Goal: Task Accomplishment & Management: Use online tool/utility

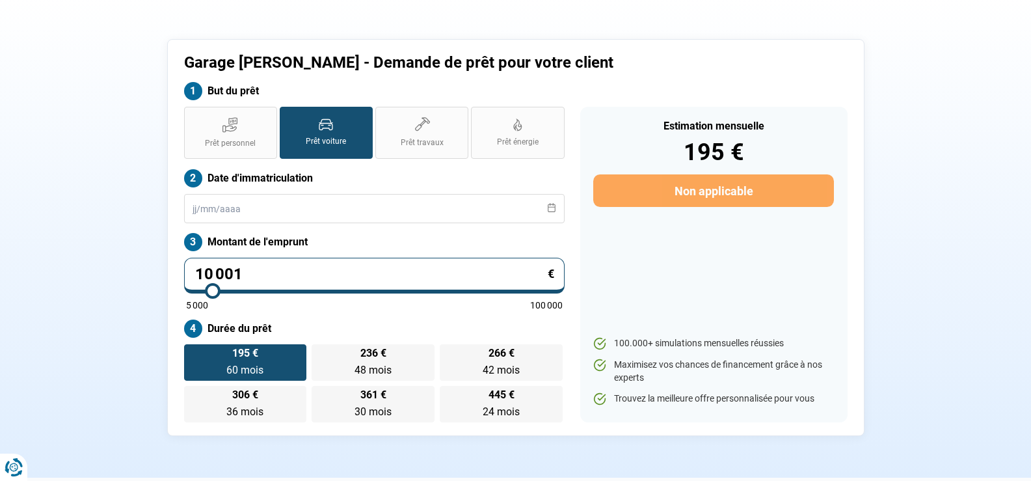
scroll to position [65, 0]
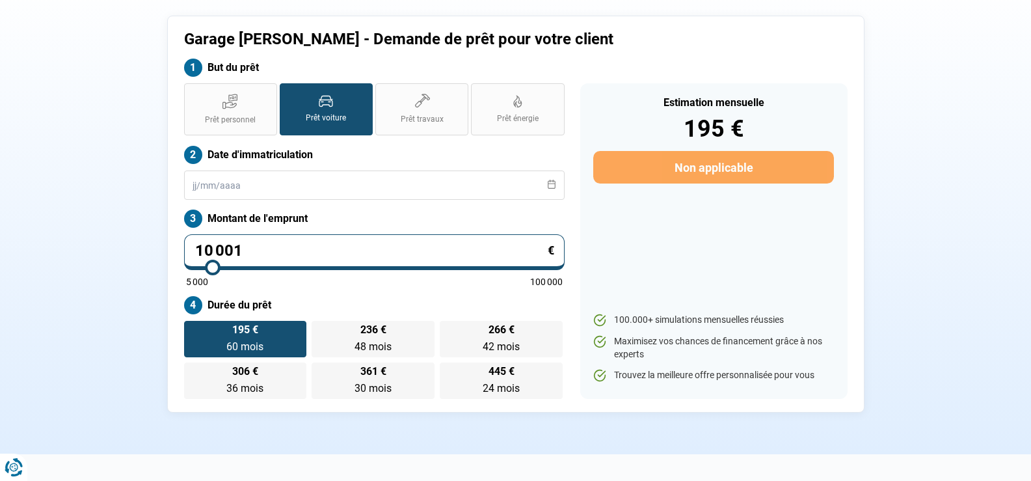
type input "11 250"
type input "11250"
type input "11 500"
type input "11500"
type input "11 750"
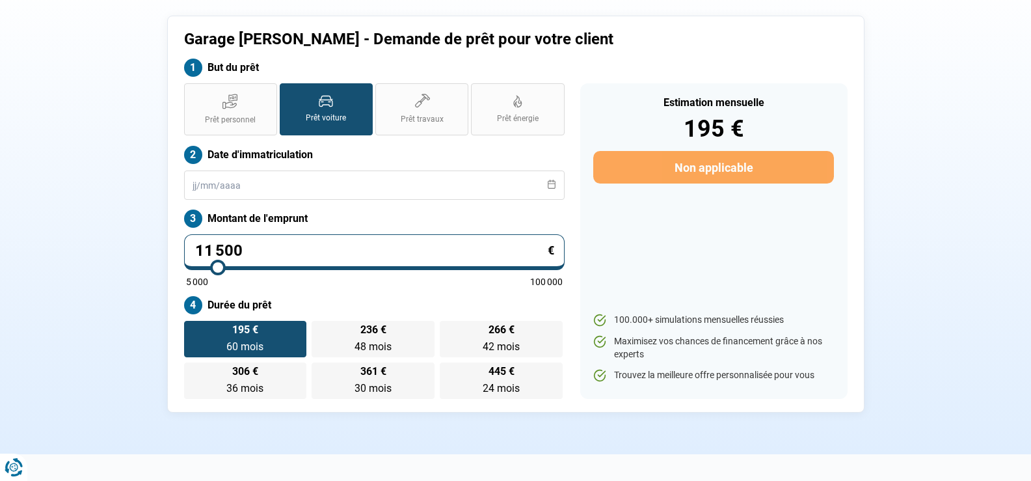
type input "11750"
type input "12 000"
type input "12000"
type input "12 500"
type input "12500"
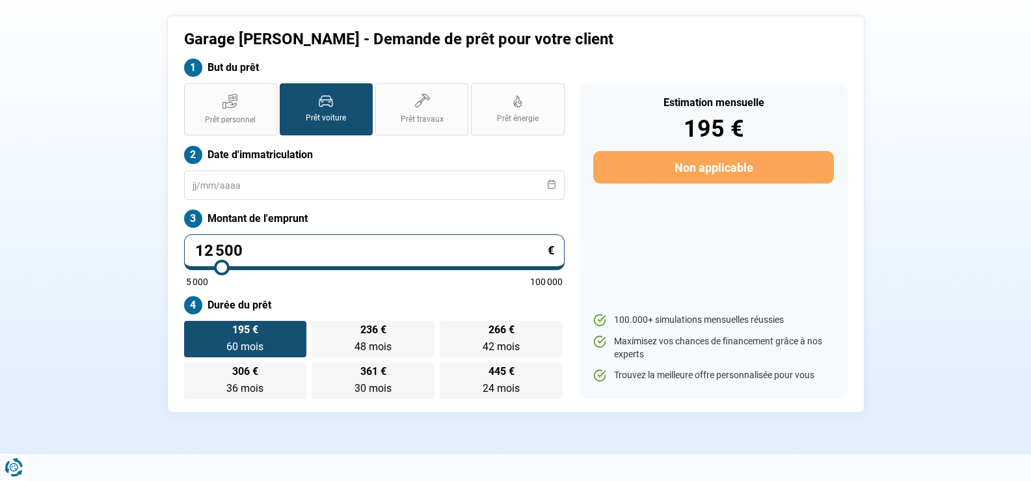
type input "12 750"
type input "12750"
type input "13 000"
type input "13000"
type input "13 250"
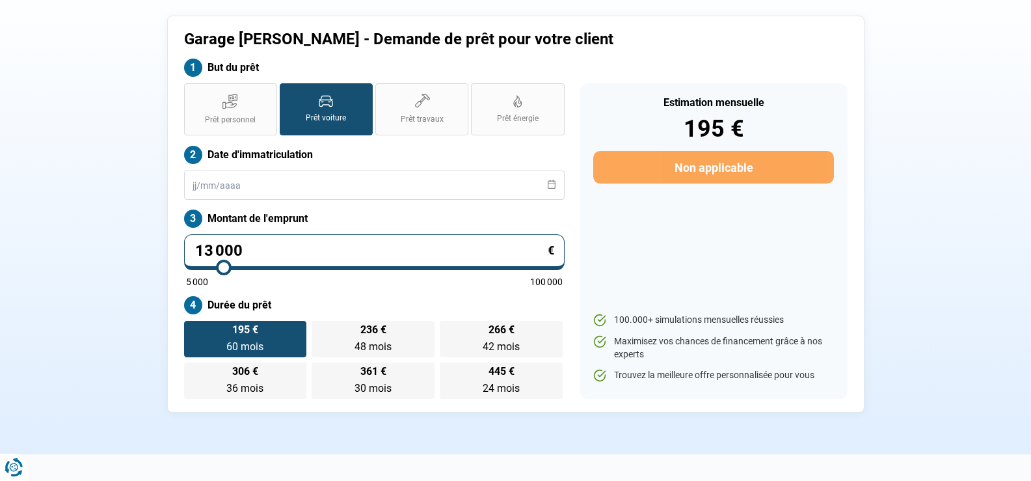
type input "13250"
type input "13 750"
type input "13750"
type input "14 000"
type input "14000"
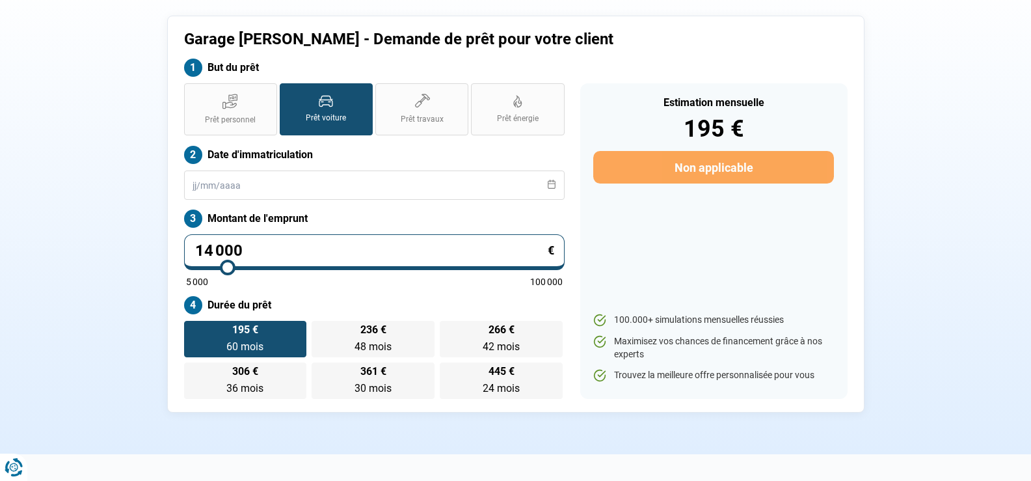
type input "14 250"
type input "14250"
type input "14 500"
type input "14500"
type input "14 750"
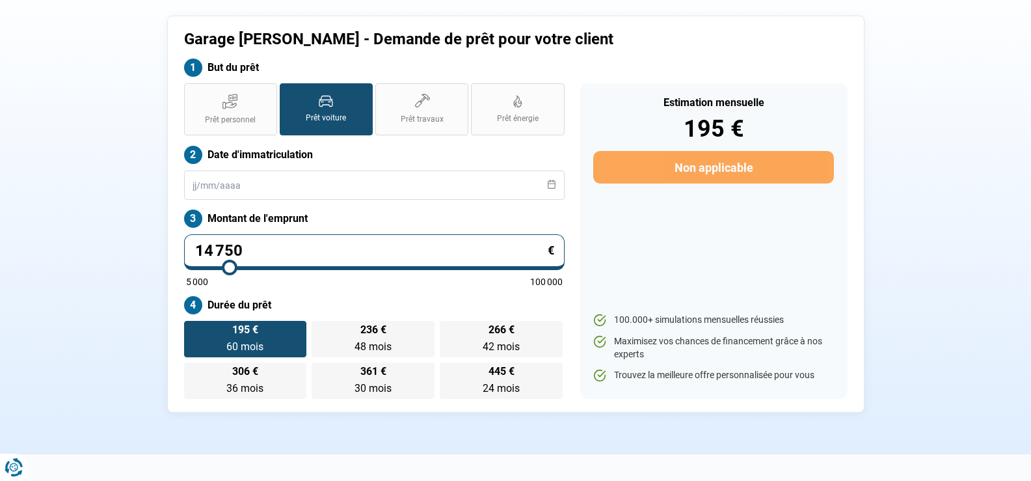
type input "14750"
type input "15 000"
type input "15000"
type input "15 500"
type input "15500"
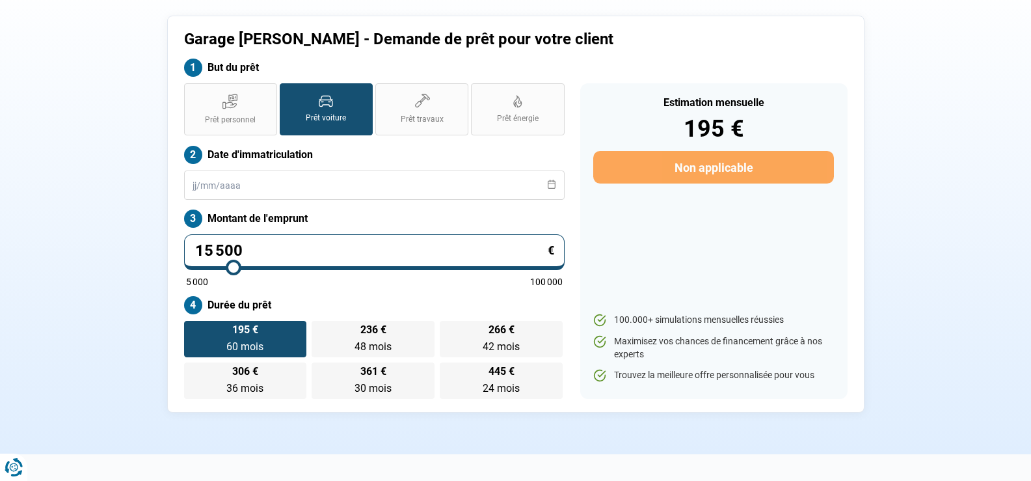
type input "15 750"
type input "15750"
type input "16 500"
type input "16500"
type input "17 000"
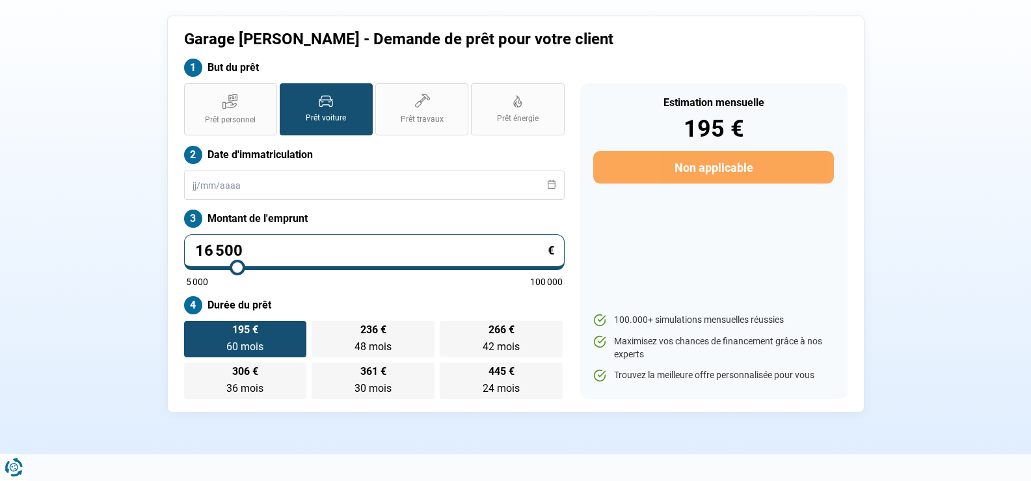
type input "17000"
type input "17 500"
type input "17500"
type input "17 750"
type input "17750"
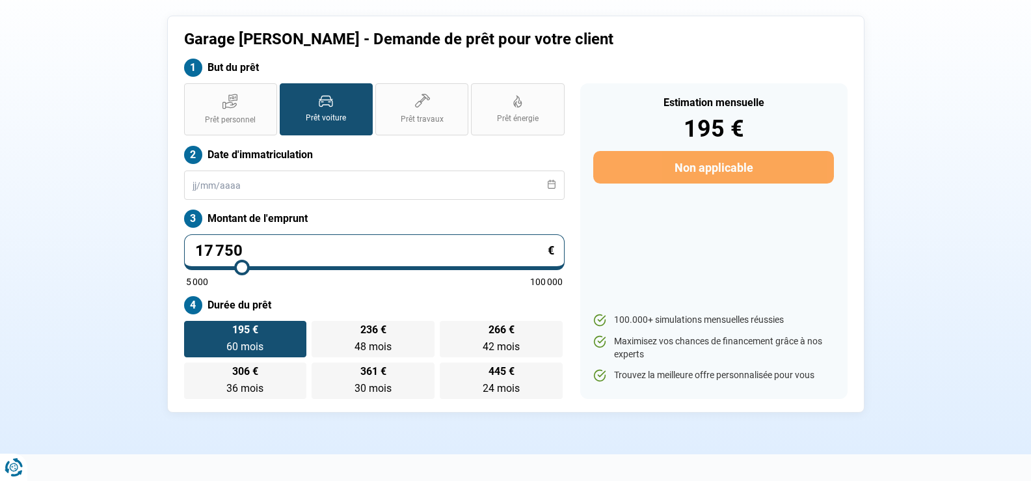
type input "18 500"
type input "18500"
type input "18 750"
type input "18750"
type input "19 000"
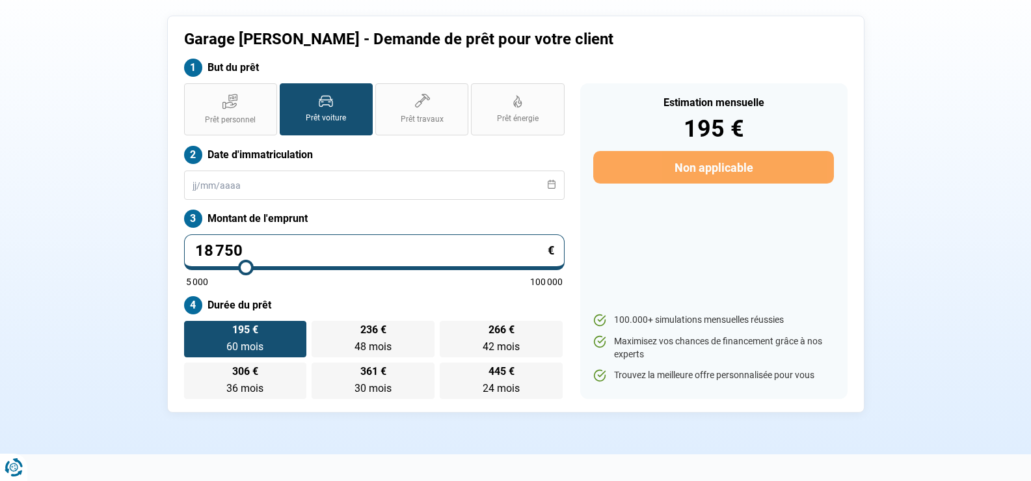
type input "19000"
type input "19 250"
type input "19250"
type input "19 500"
type input "19500"
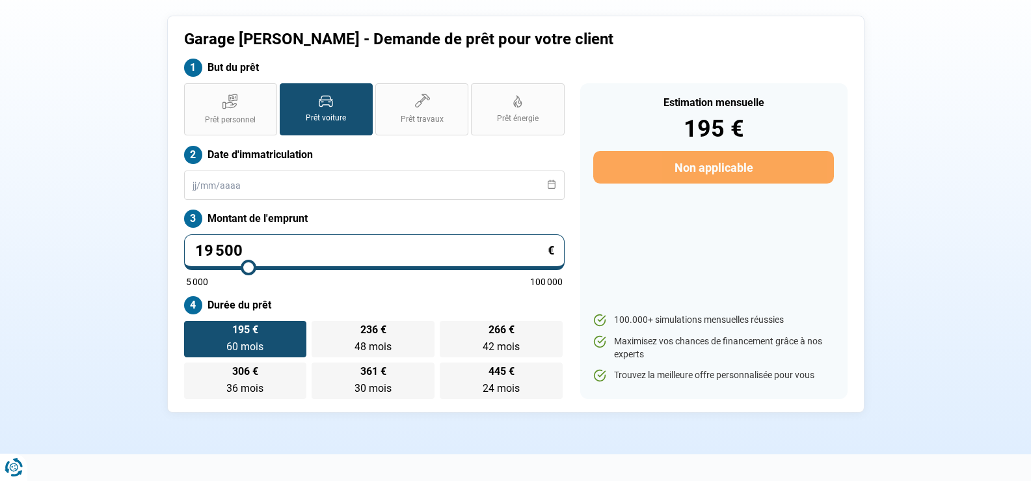
type input "19 750"
type input "19750"
type input "20 000"
type input "20000"
type input "20 250"
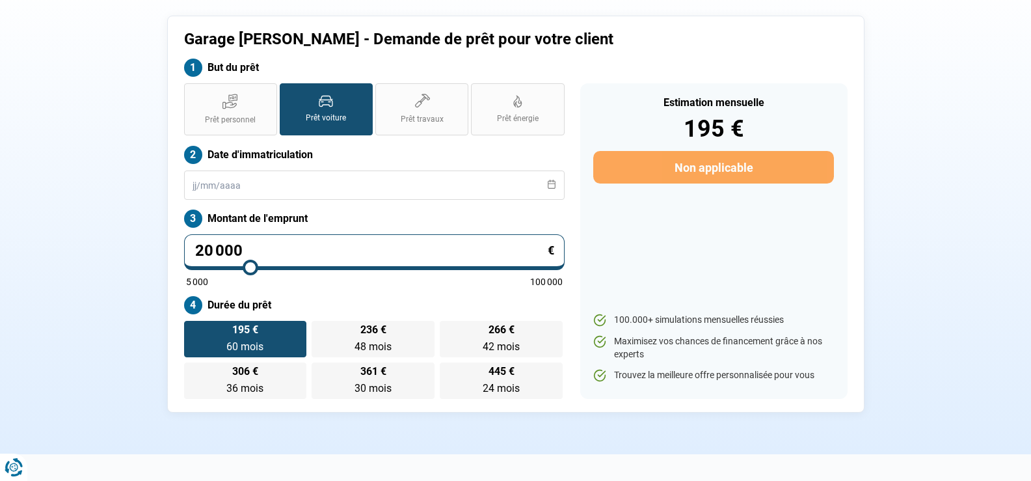
type input "20250"
type input "20 500"
type input "20500"
type input "21 000"
type input "21000"
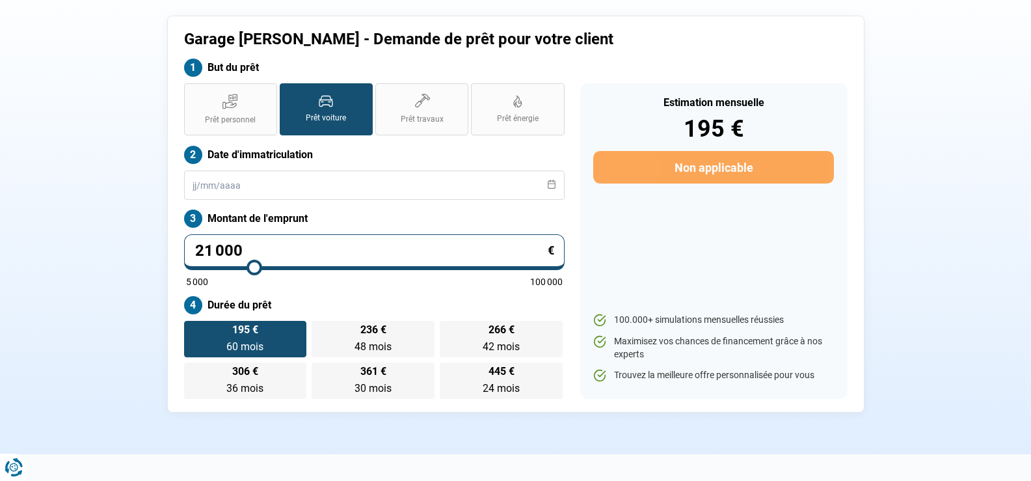
type input "21 750"
type input "21750"
type input "22 250"
type input "22250"
type input "22 500"
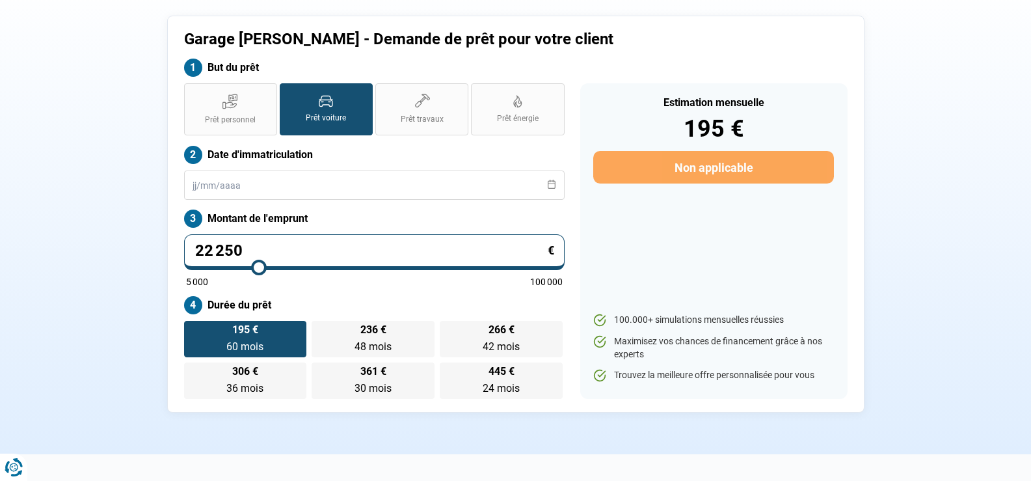
type input "22500"
type input "22 750"
type input "22750"
type input "23 000"
type input "23000"
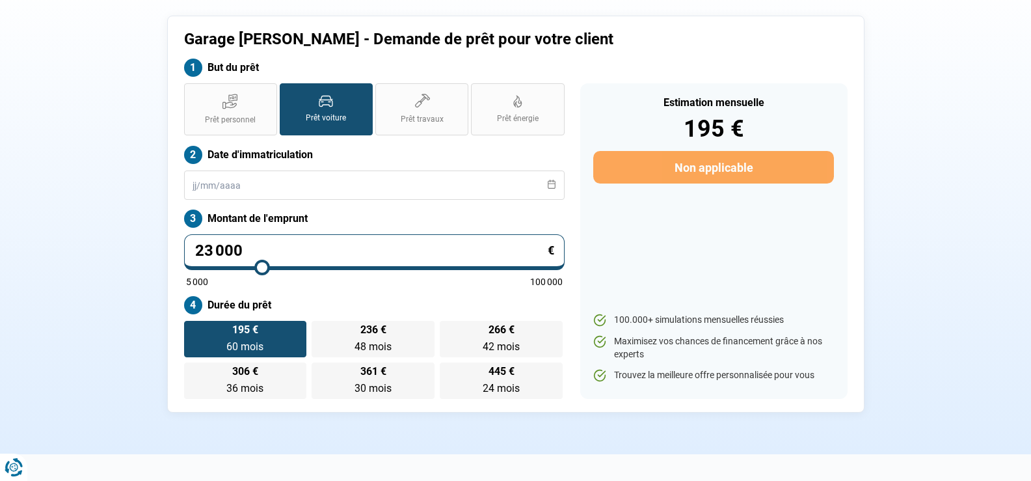
type input "23 250"
type input "23250"
type input "23 500"
type input "23500"
type input "23 750"
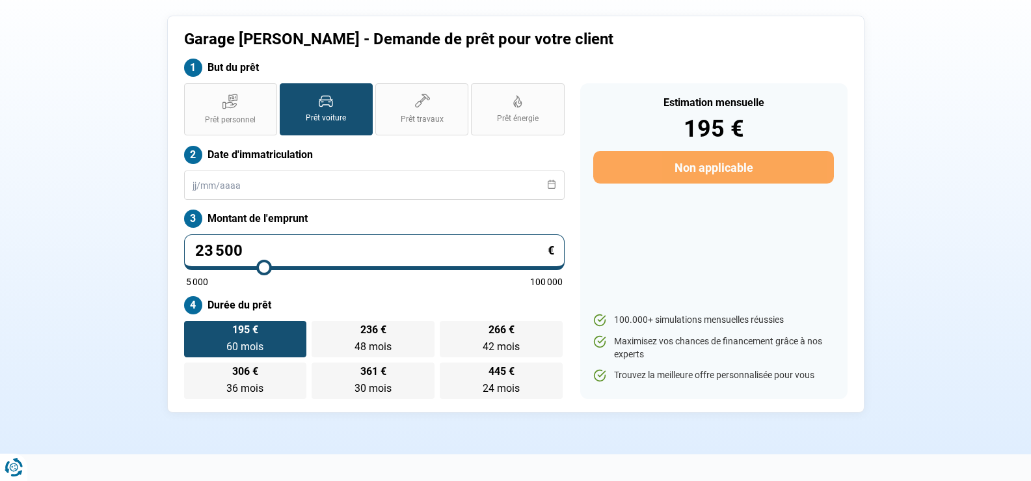
type input "23750"
type input "24 000"
type input "24000"
type input "24 250"
type input "24250"
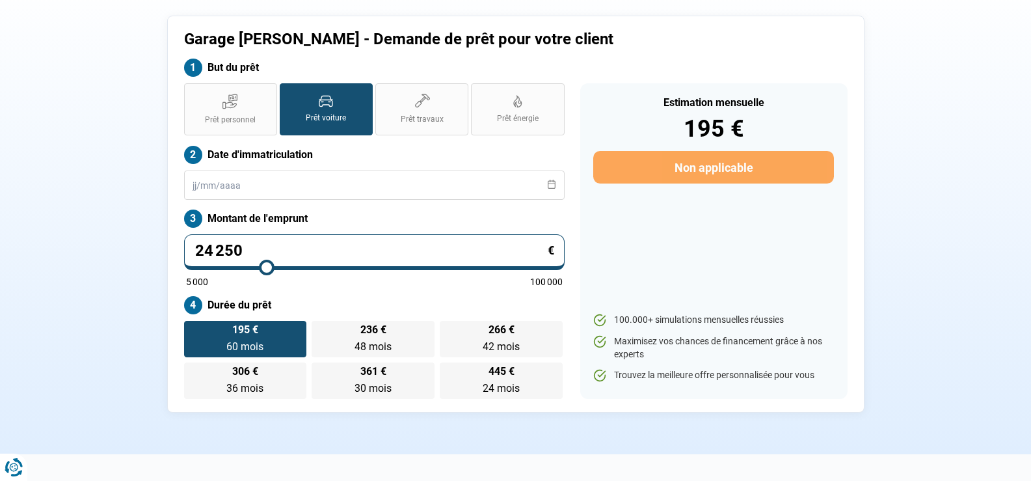
type input "24 500"
type input "24500"
type input "24 750"
type input "24750"
type input "25 000"
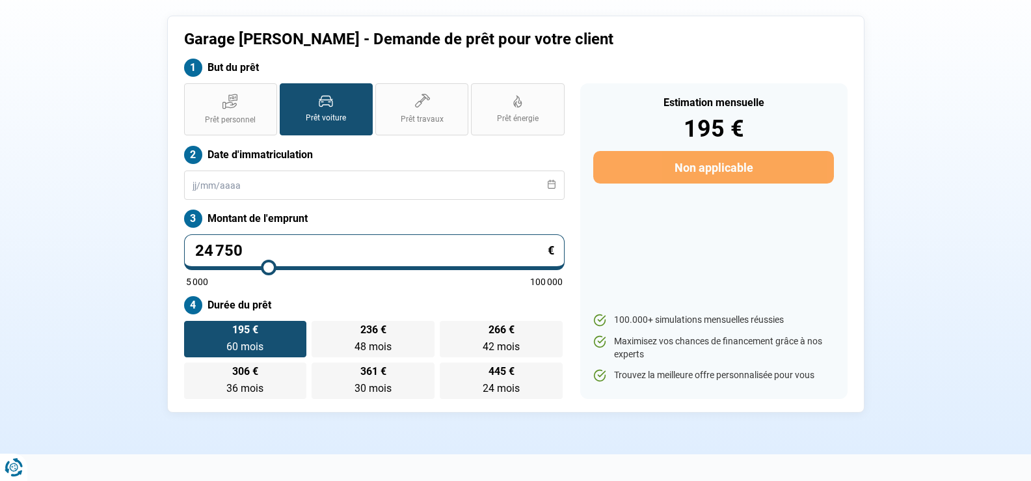
type input "25000"
type input "25 250"
type input "25250"
type input "25 000"
type input "25000"
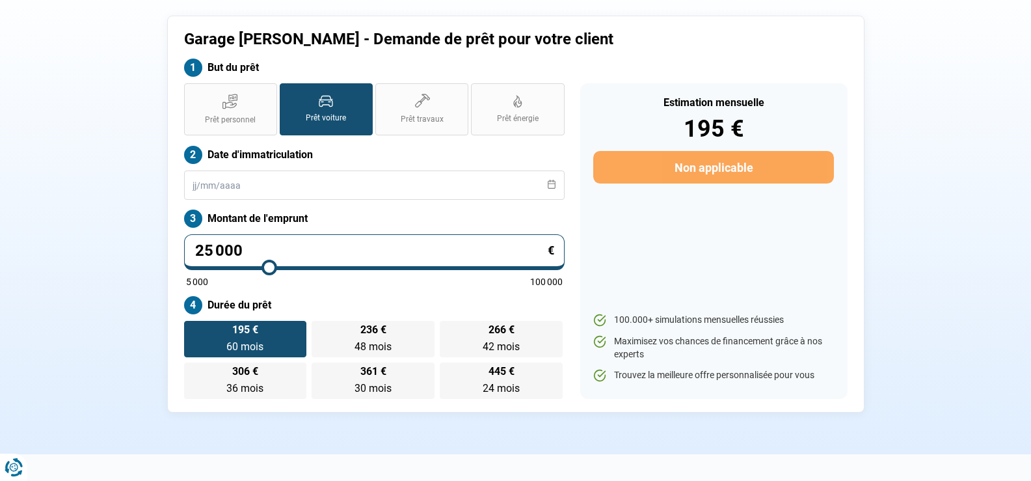
type input "25 250"
type input "25250"
type input "25 750"
type input "25750"
type input "26 000"
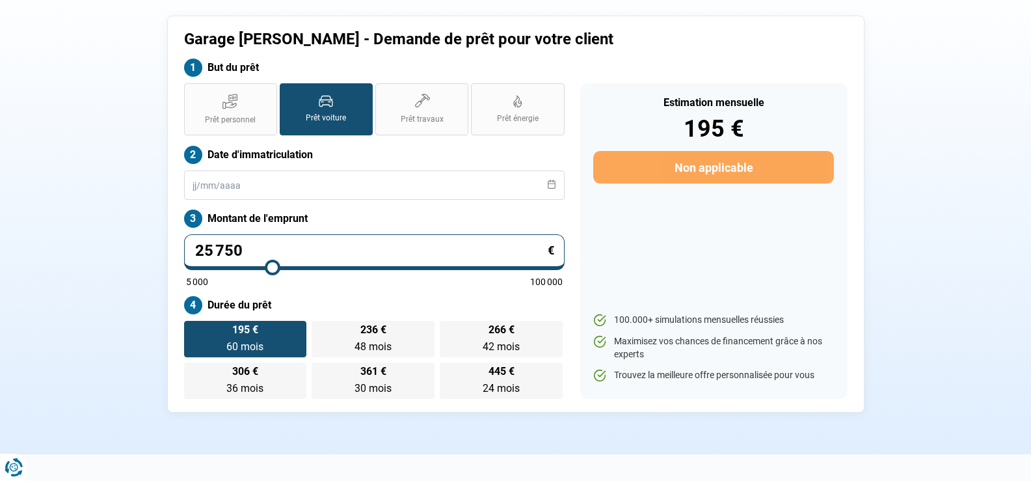
type input "26000"
type input "26 250"
type input "26250"
type input "26 500"
type input "26500"
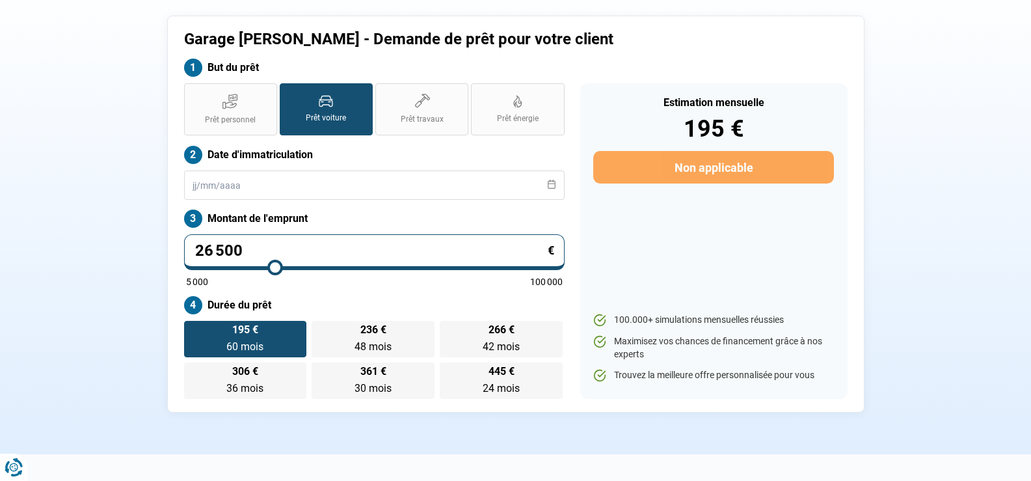
type input "26 750"
type input "26750"
type input "27 000"
type input "27000"
type input "27 250"
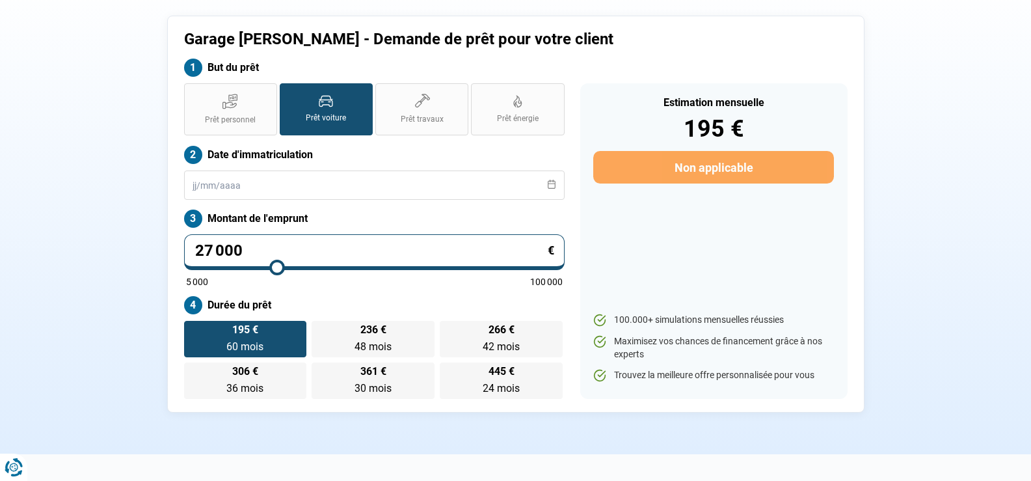
type input "27250"
type input "28 500"
type input "28500"
type input "29 000"
type input "29000"
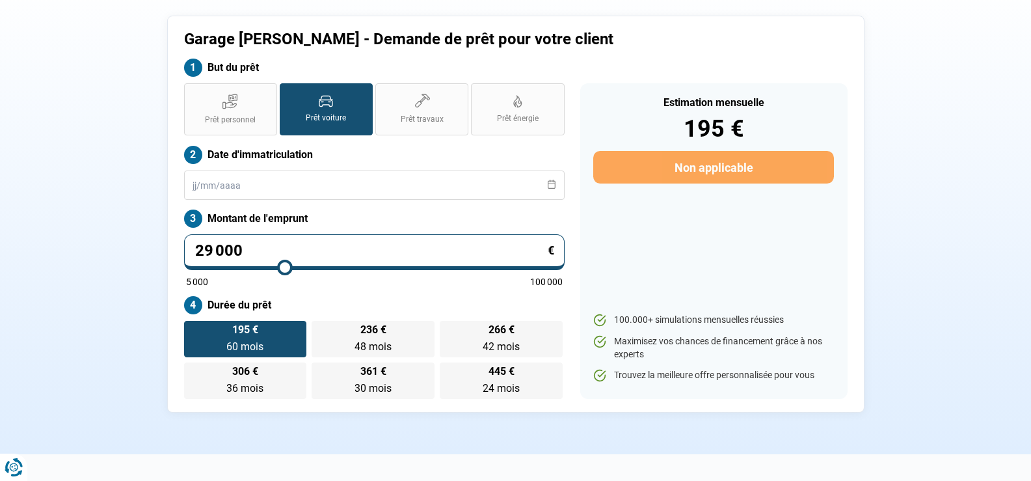
type input "29 500"
type input "29500"
type input "29 750"
type input "29750"
type input "30 000"
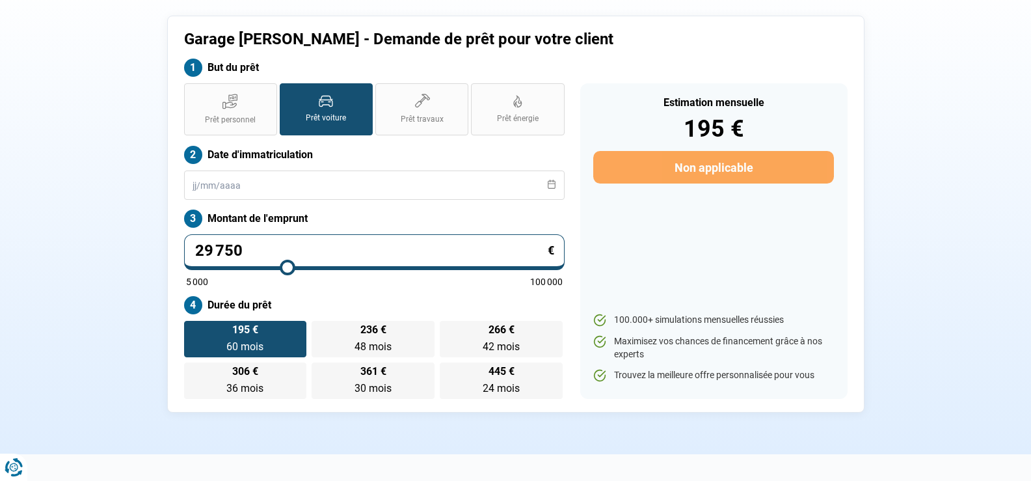
type input "30000"
type input "30 500"
type input "30500"
type input "31 000"
type input "31000"
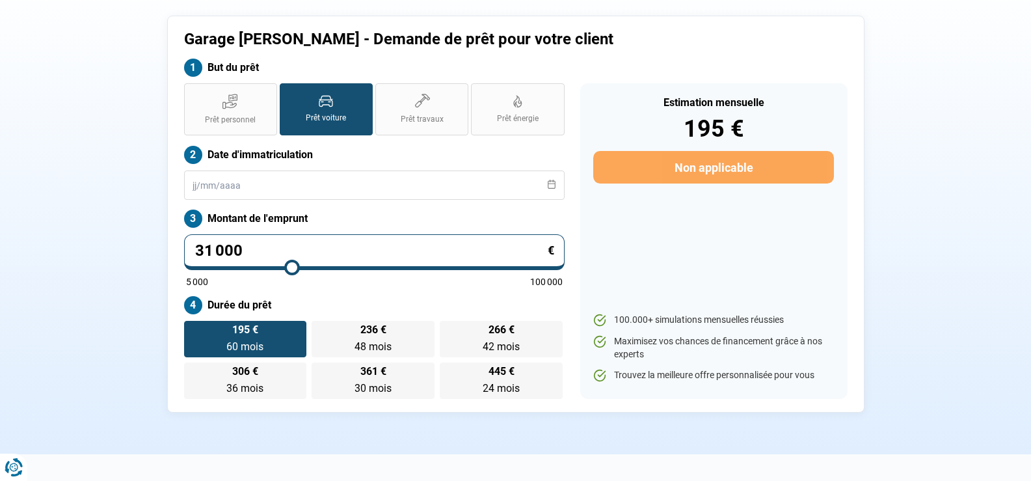
type input "31 250"
type input "31250"
type input "31 500"
type input "31500"
type input "32 000"
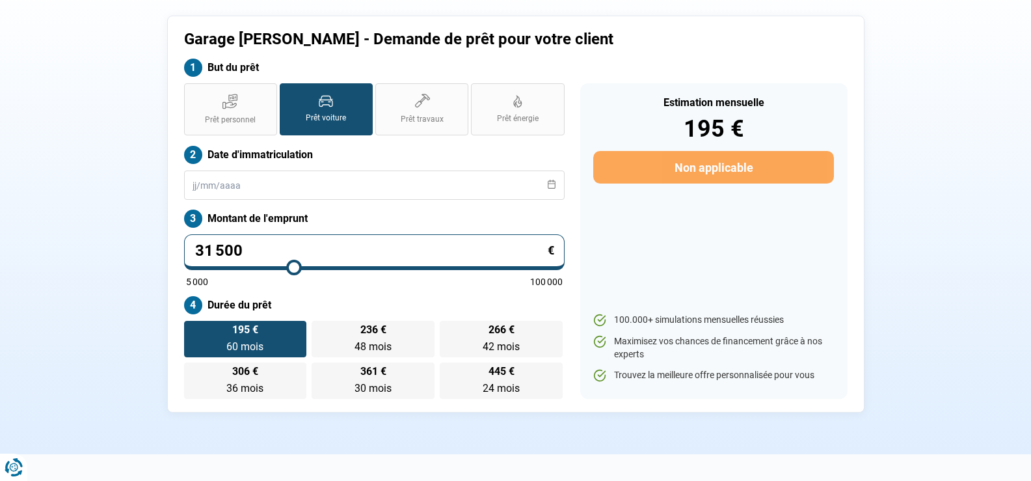
type input "32000"
type input "32 250"
type input "32250"
type input "32 500"
type input "32500"
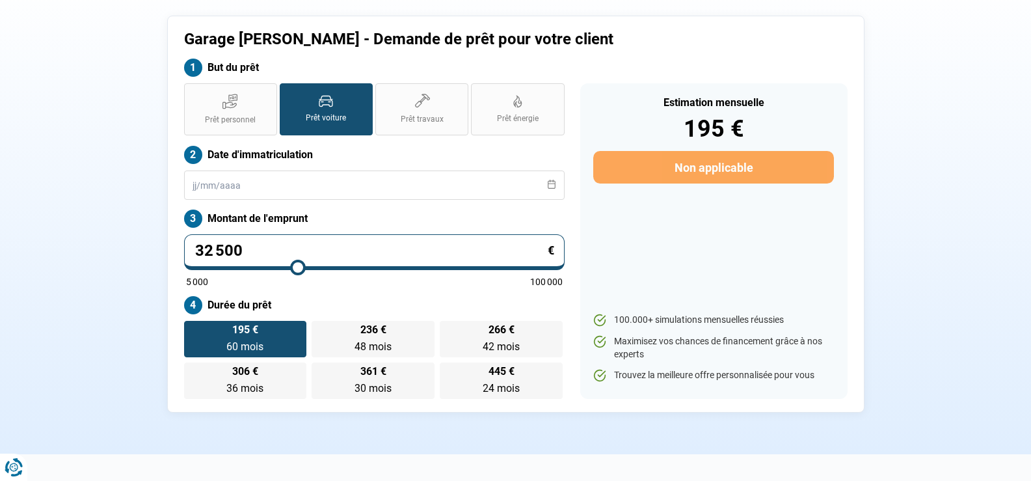
type input "32 750"
type input "32750"
type input "33 000"
type input "33000"
type input "33 250"
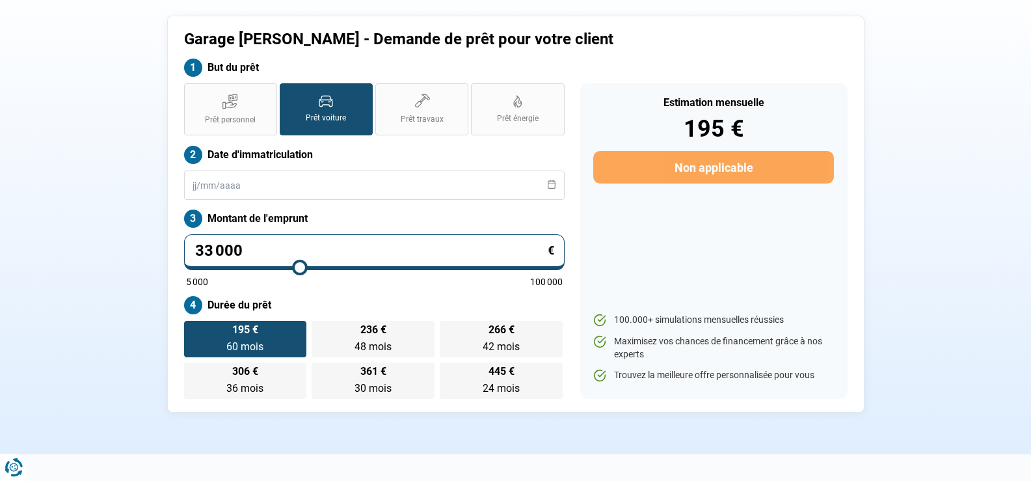
type input "33250"
type input "33 500"
type input "33500"
type input "33 250"
type input "33250"
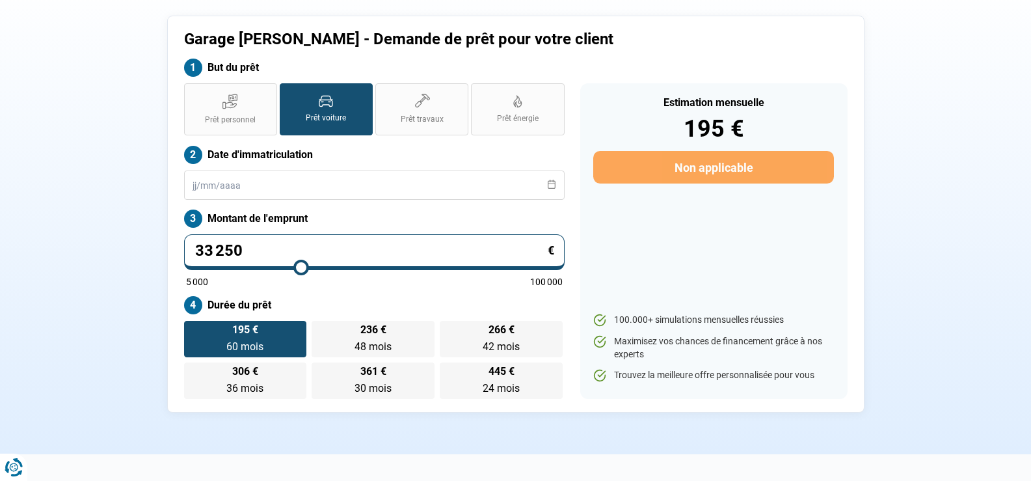
type input "33 500"
type input "33500"
type input "34 000"
type input "34000"
type input "34 500"
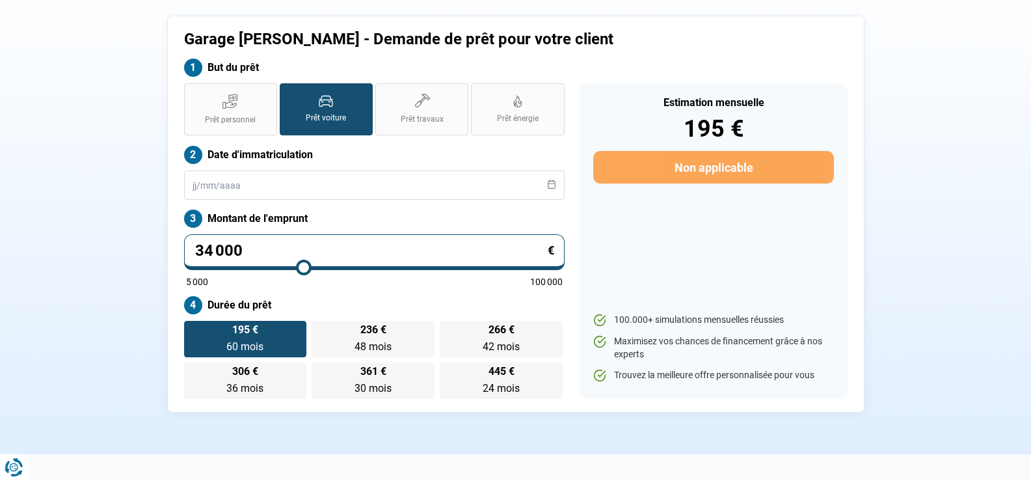
type input "34500"
type input "34 750"
type input "34750"
type input "34 500"
type input "34500"
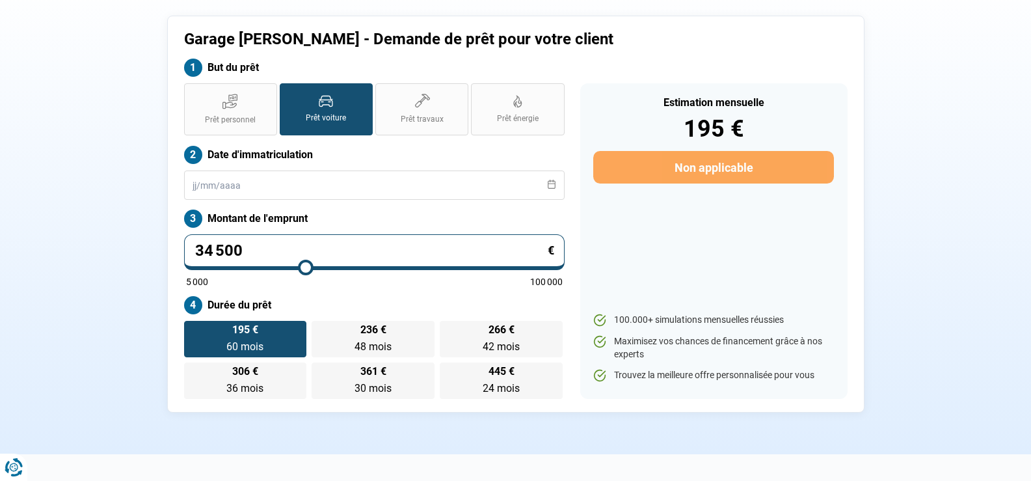
type input "34 250"
type input "34250"
type input "34 000"
type input "34000"
type input "33 750"
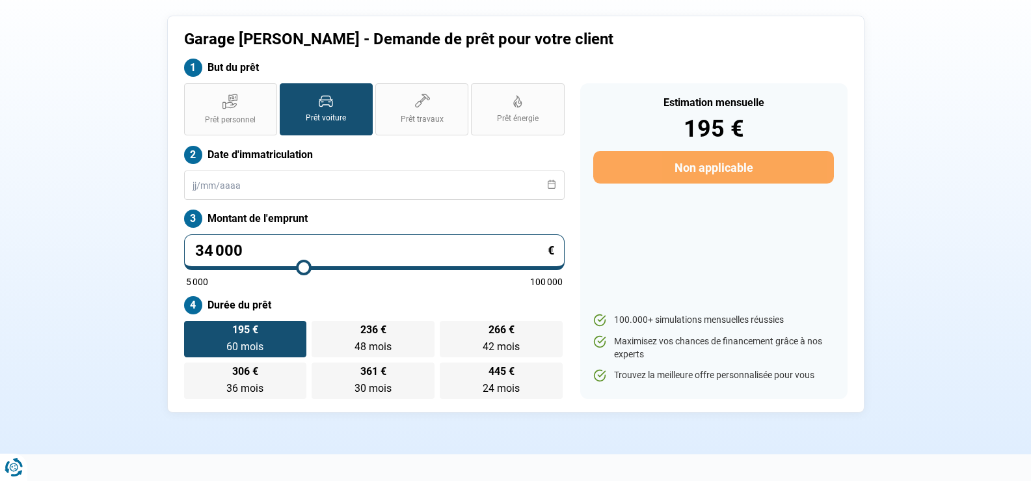
type input "33750"
type input "33 500"
type input "33500"
type input "33 250"
type input "33250"
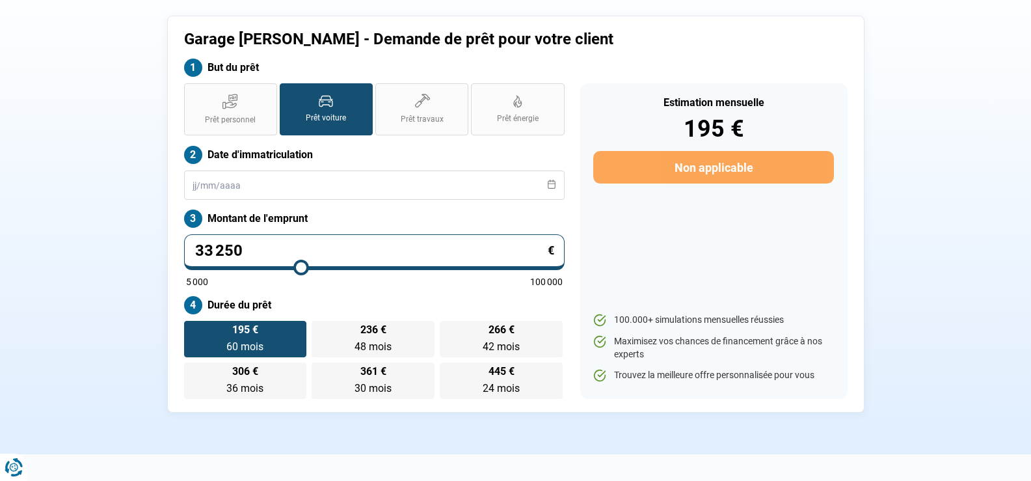
type input "33 000"
type input "33000"
type input "32 750"
type input "32750"
type input "32 500"
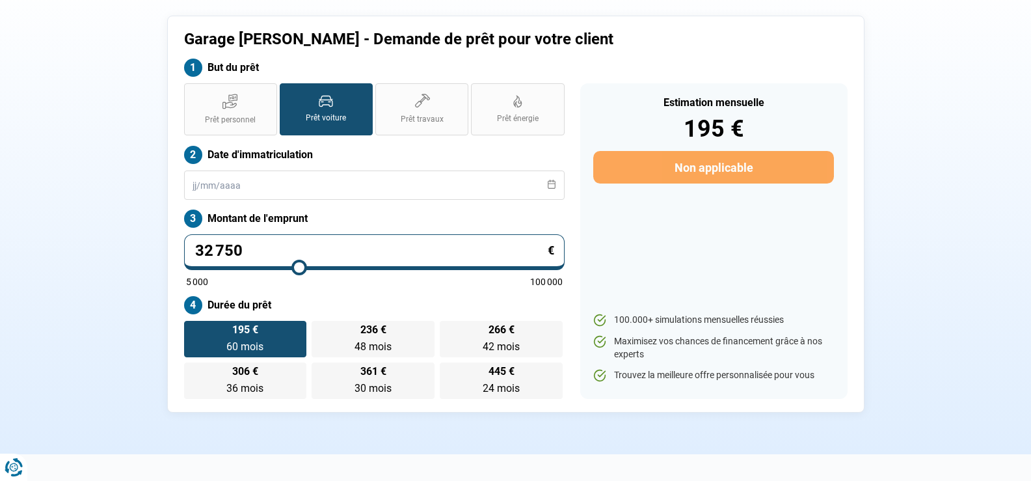
type input "32500"
type input "32 250"
type input "32250"
type input "32 000"
type input "32000"
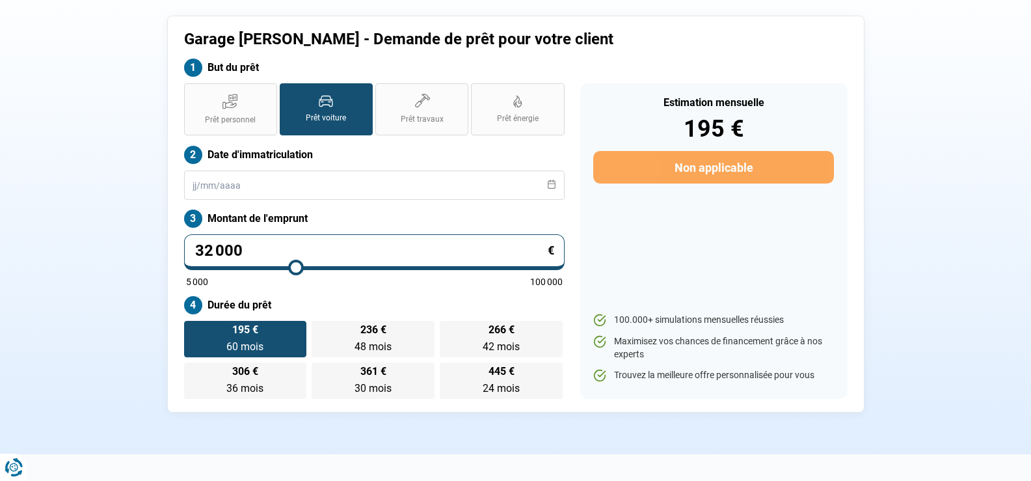
type input "31 750"
type input "31750"
type input "31 000"
type input "31000"
type input "30 500"
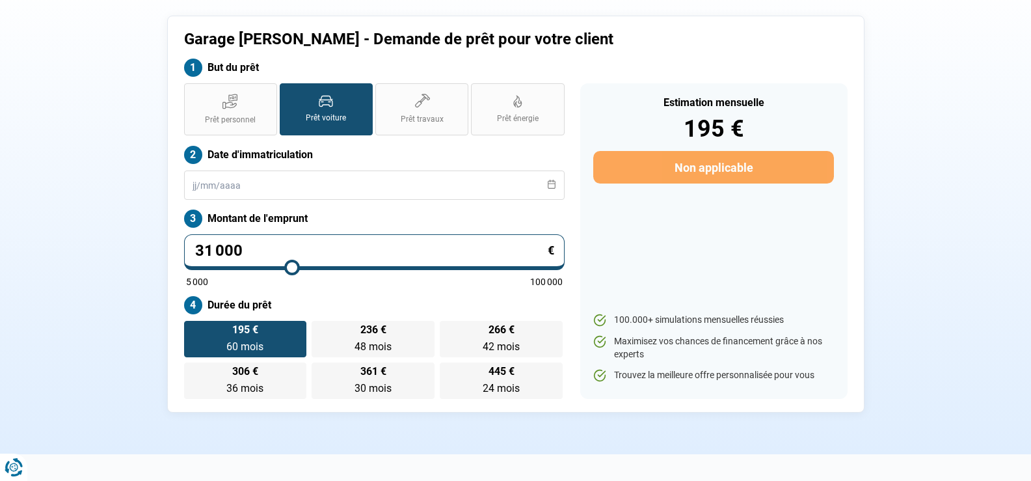
type input "30500"
type input "30 000"
type input "30000"
type input "29 500"
type input "29500"
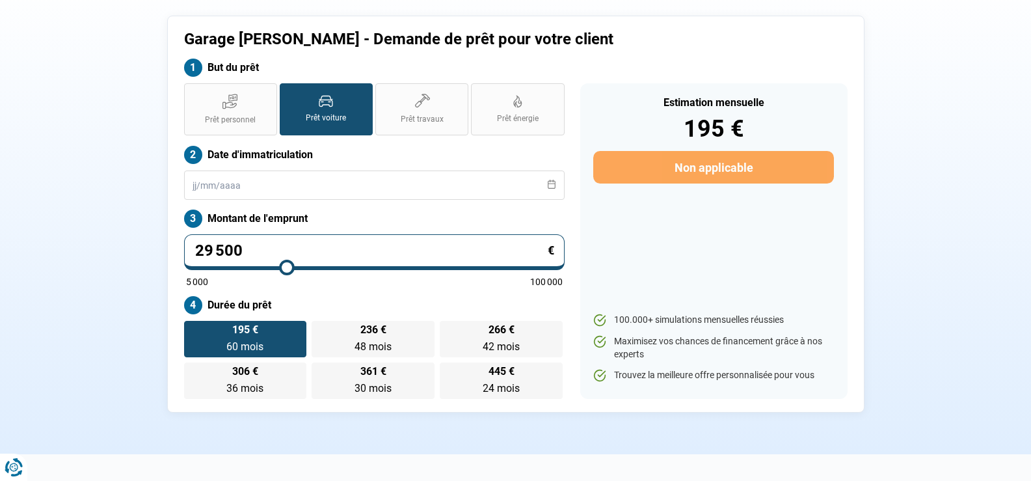
type input "28 250"
type input "28250"
type input "27 750"
type input "27750"
type input "28 000"
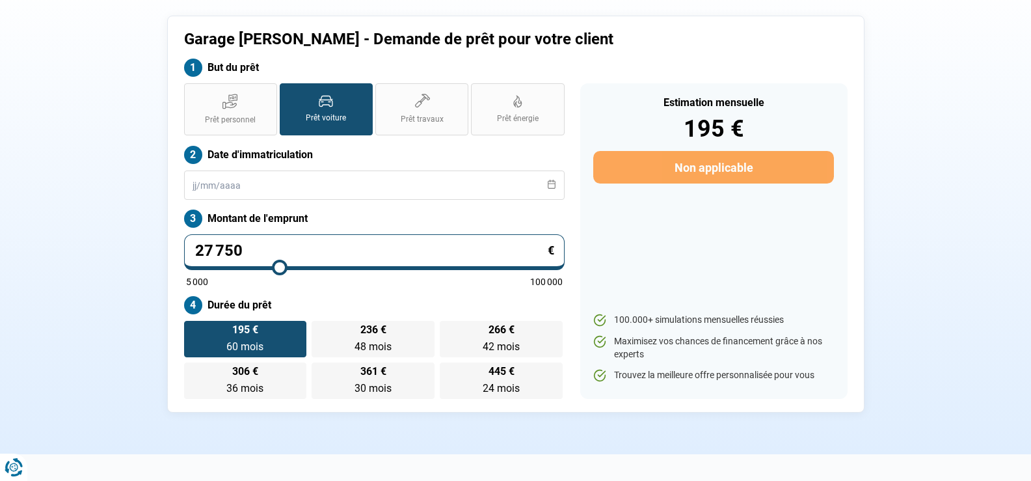
type input "28000"
type input "28 250"
type input "28250"
type input "28 500"
type input "28500"
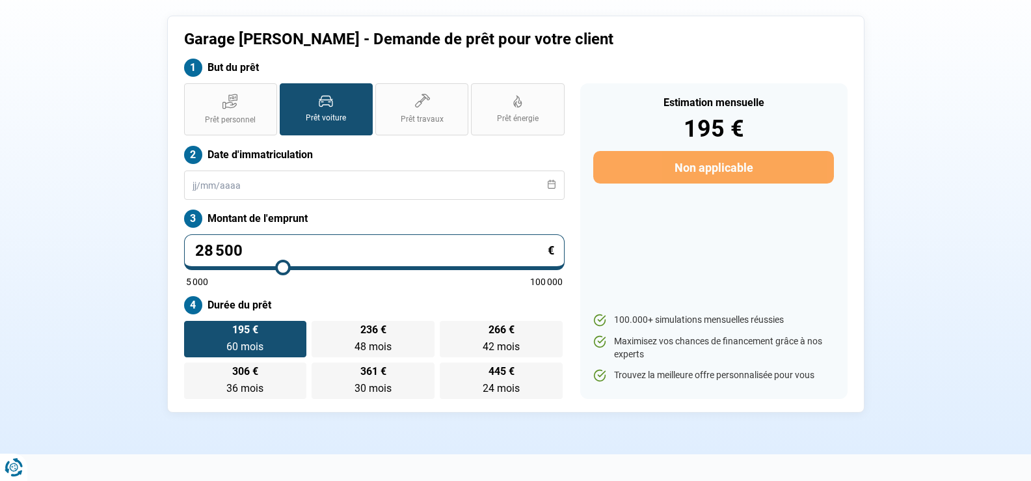
type input "28 750"
type input "28750"
type input "29 000"
type input "29000"
type input "28 750"
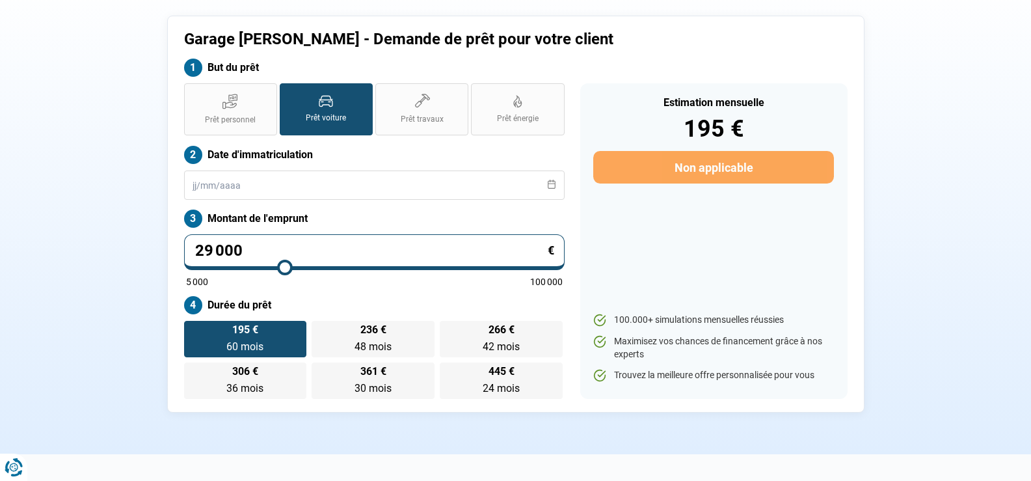
type input "28750"
type input "28 500"
type input "28500"
type input "28 250"
type input "28250"
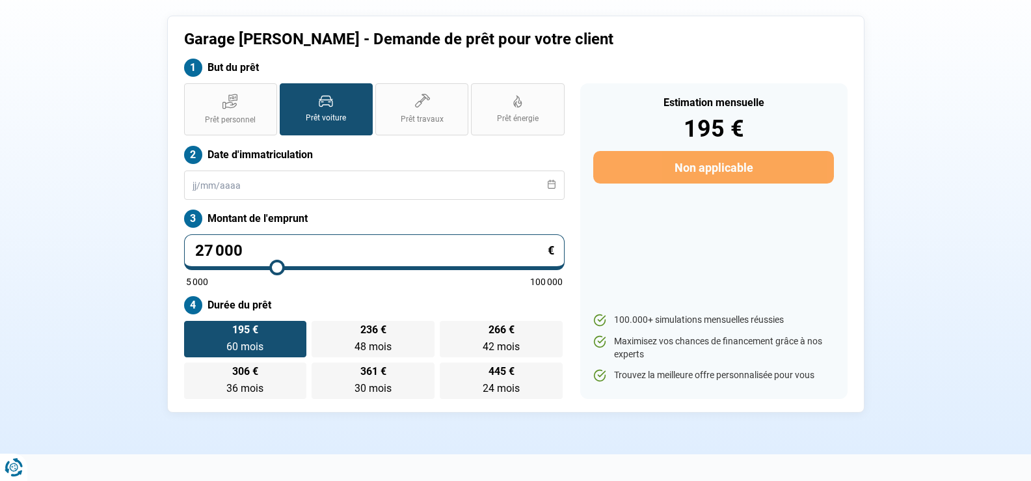
drag, startPoint x: 217, startPoint y: 265, endPoint x: 277, endPoint y: 268, distance: 60.6
click at [277, 268] on input "range" at bounding box center [374, 267] width 377 height 3
